Goal: Information Seeking & Learning: Learn about a topic

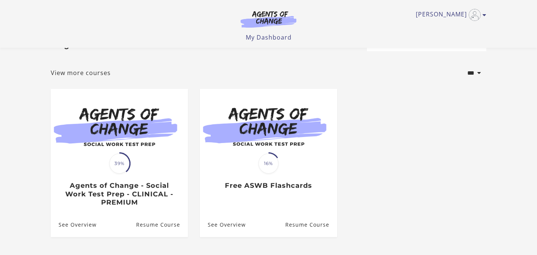
scroll to position [30, 0]
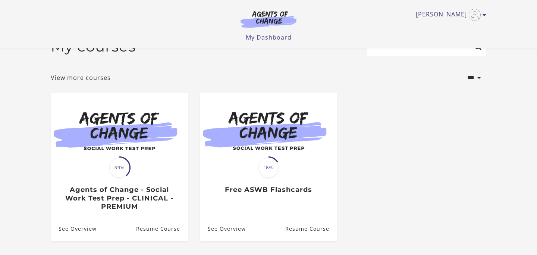
scroll to position [22, 0]
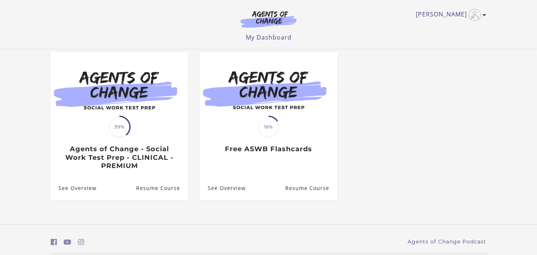
scroll to position [88, 0]
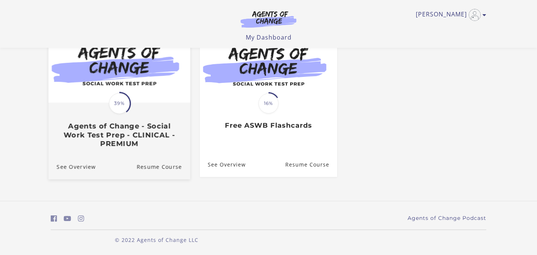
click at [146, 116] on div "Translation missing: en.liquid.partials.dashboard_course_card.progress_descript…" at bounding box center [120, 125] width 142 height 44
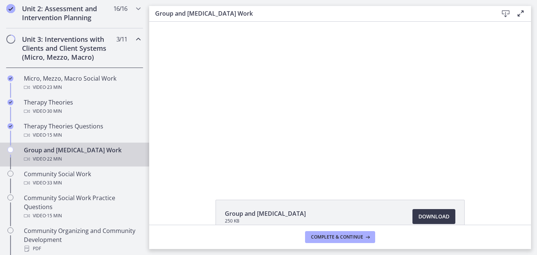
scroll to position [263, 0]
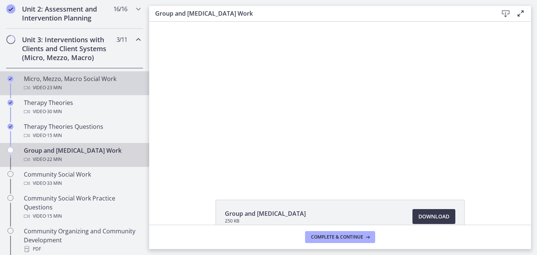
click at [97, 85] on div "Video · 23 min" at bounding box center [82, 87] width 116 height 9
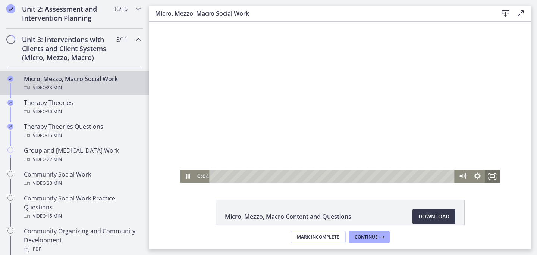
click at [493, 178] on icon "Fullscreen" at bounding box center [492, 176] width 15 height 13
click at [495, 177] on icon "Fullscreen" at bounding box center [492, 176] width 15 height 13
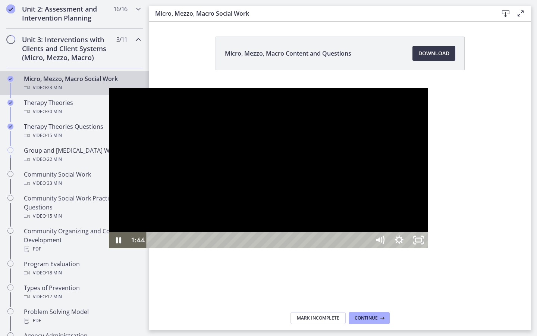
click at [322, 249] on div at bounding box center [269, 168] width 320 height 161
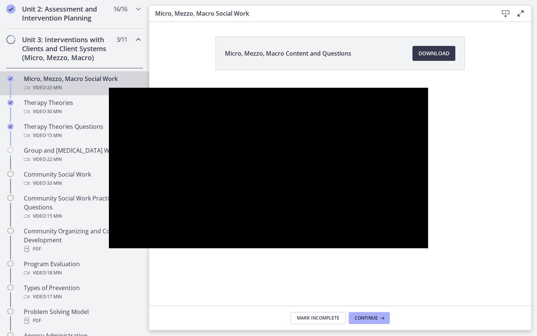
click at [109, 88] on button "Pause: cbe5fj9t4o1cl02sigfg.mp4" at bounding box center [109, 88] width 0 height 0
click at [322, 249] on div at bounding box center [269, 168] width 320 height 161
click at [109, 88] on button "Pause: cbe5fj9t4o1cl02sigfg.mp4" at bounding box center [109, 88] width 0 height 0
click at [322, 249] on div at bounding box center [269, 168] width 320 height 161
click at [109, 88] on button "Pause: cbe5fj9t4o1cl02sigfg.mp4" at bounding box center [109, 88] width 0 height 0
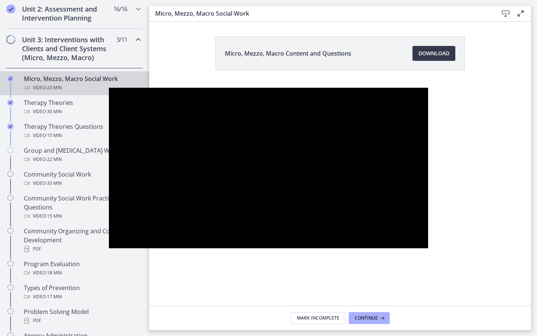
click at [109, 88] on button "Play Video: cbe5fj9t4o1cl02sigfg.mp4" at bounding box center [109, 88] width 0 height 0
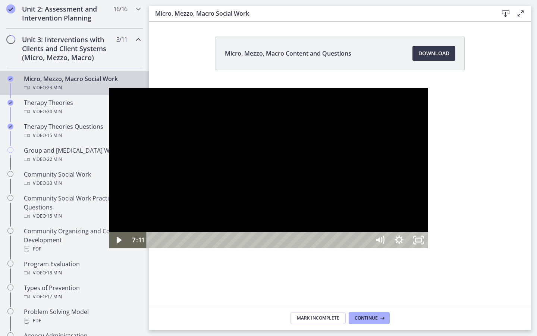
click at [429, 146] on div at bounding box center [269, 168] width 320 height 161
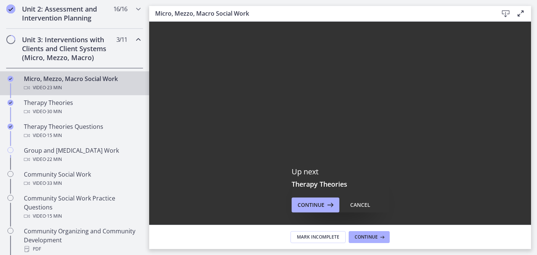
drag, startPoint x: 436, startPoint y: 59, endPoint x: 442, endPoint y: 59, distance: 6.0
